Goal: Transaction & Acquisition: Purchase product/service

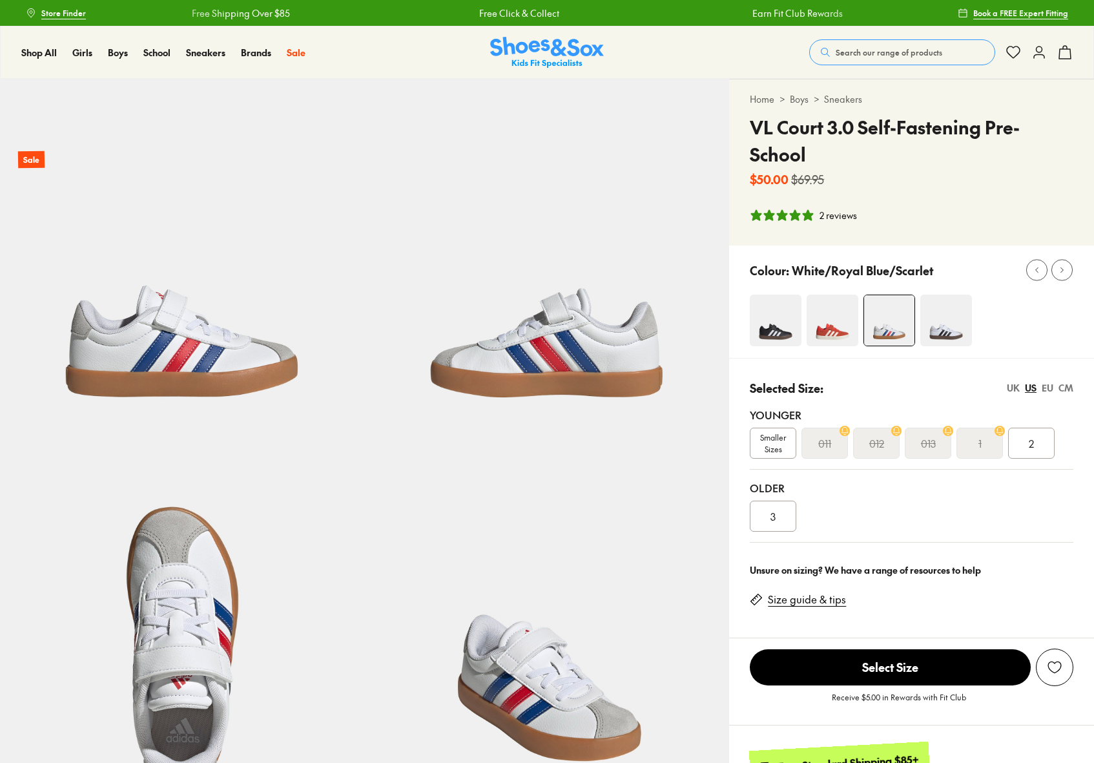
select select "*"
click at [1062, 265] on icon at bounding box center [1062, 270] width 10 height 10
click at [1032, 267] on div at bounding box center [1037, 271] width 14 height 14
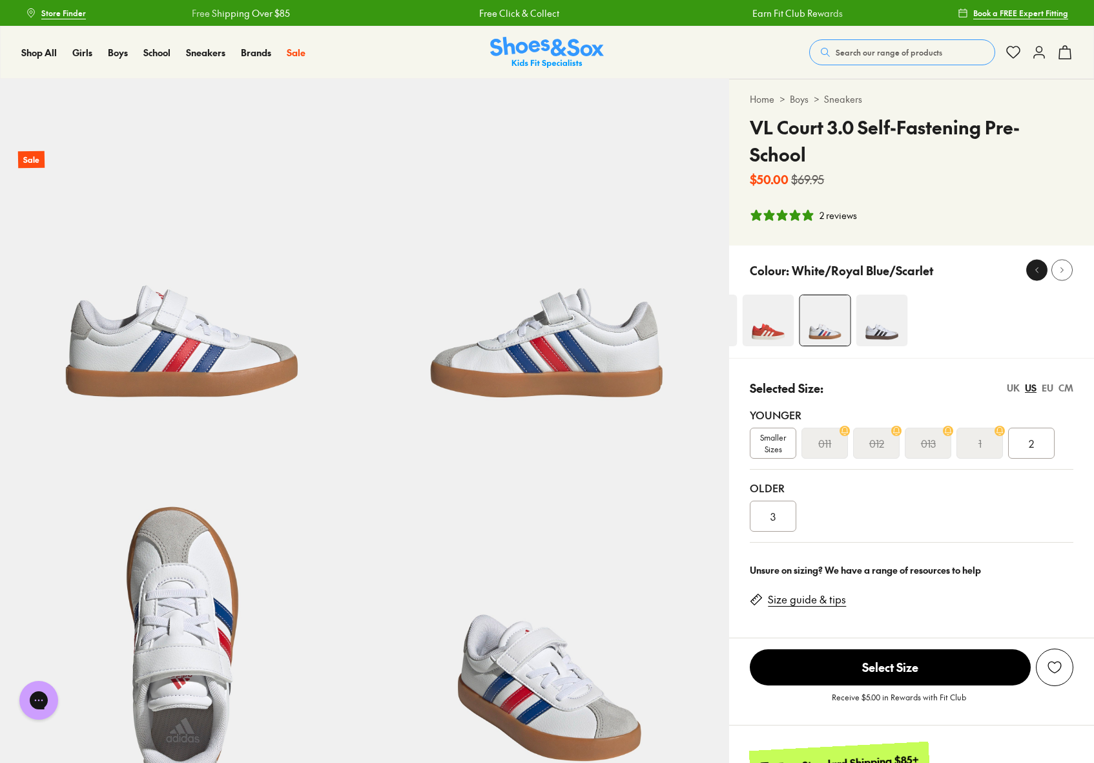
click at [1032, 267] on div at bounding box center [1037, 271] width 14 height 14
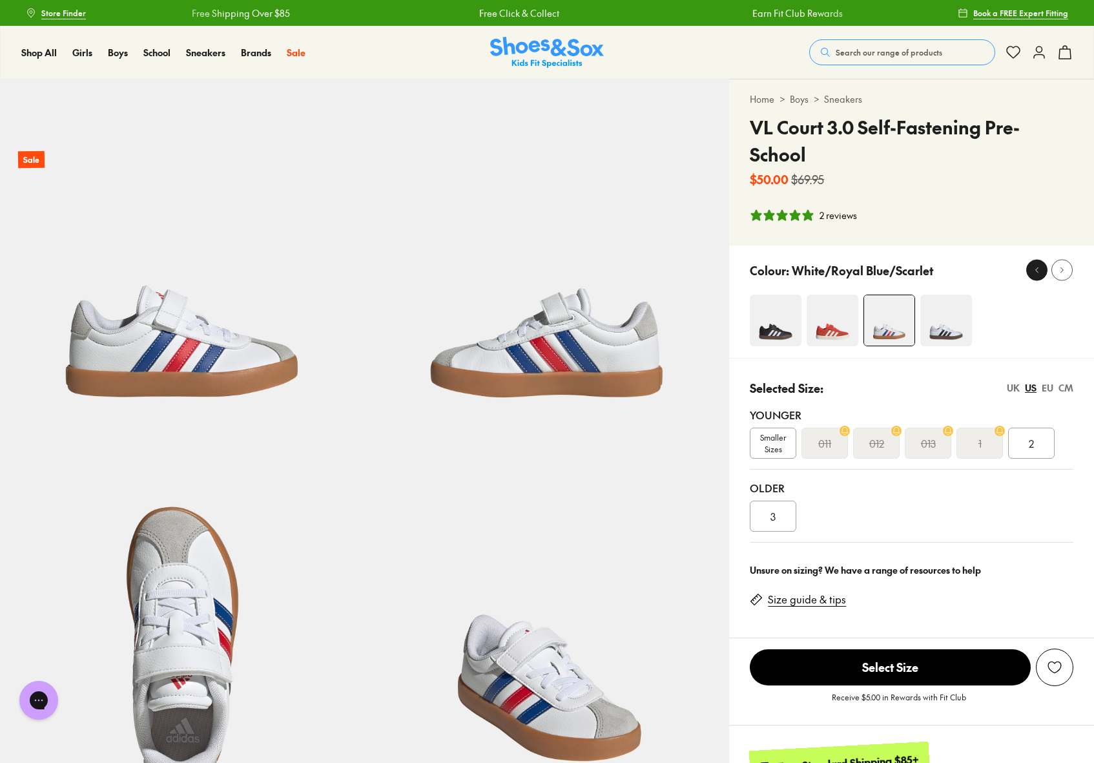
click at [1032, 267] on div at bounding box center [1037, 271] width 14 height 14
